Goal: Transaction & Acquisition: Book appointment/travel/reservation

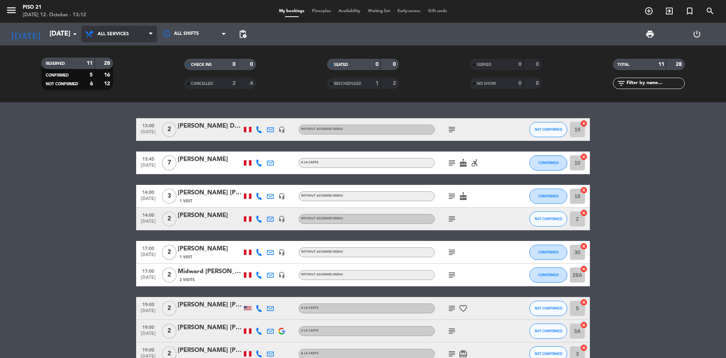
click at [123, 36] on span "All services" at bounding box center [113, 33] width 31 height 5
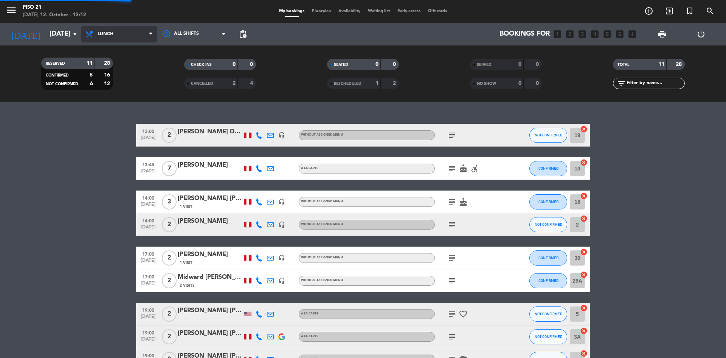
click at [112, 87] on div "menu Piso 21 [DATE] 12. October - 13:12 My bookings Floorplan Availability Wait…" at bounding box center [363, 51] width 726 height 102
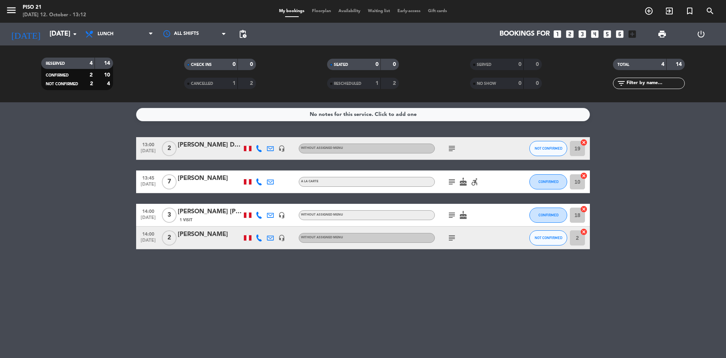
click at [204, 183] on div "[PERSON_NAME]" at bounding box center [210, 178] width 64 height 10
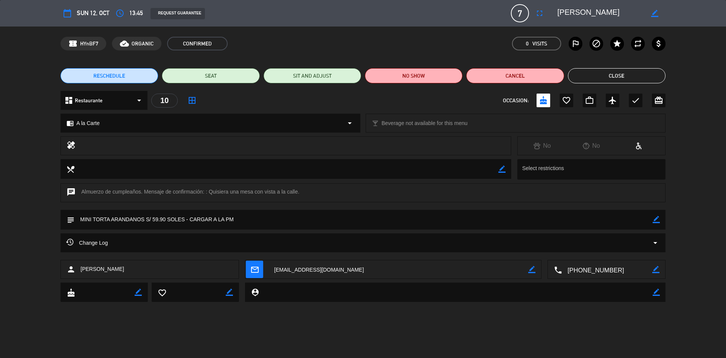
click at [661, 216] on div "subject border_color" at bounding box center [363, 220] width 605 height 20
click at [612, 72] on button "Close" at bounding box center [617, 75] width 98 height 15
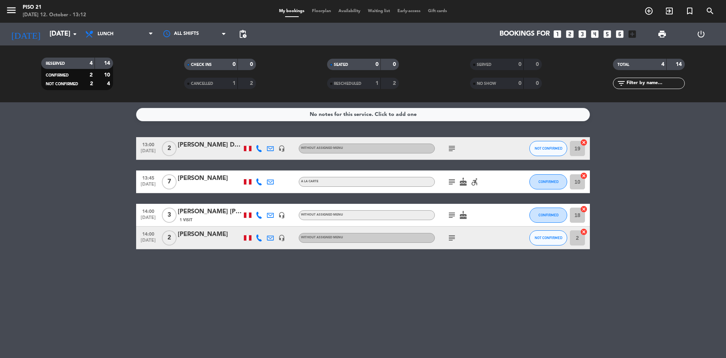
click at [199, 217] on div "1 Visit" at bounding box center [210, 219] width 64 height 6
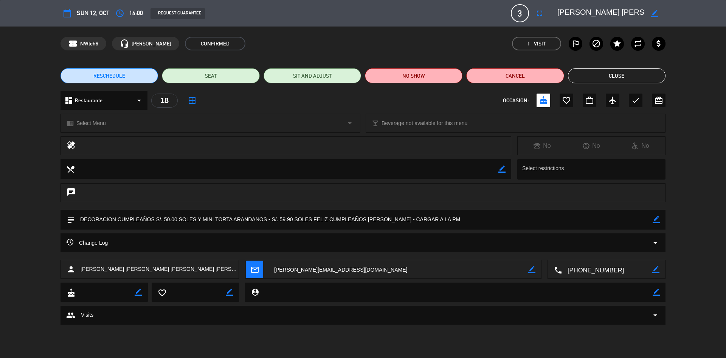
click at [610, 76] on button "Close" at bounding box center [617, 75] width 98 height 15
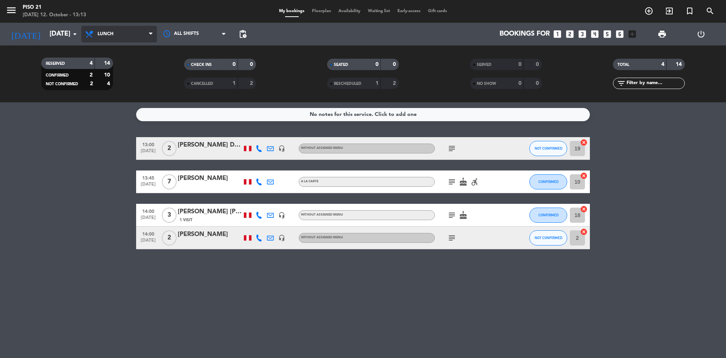
click at [114, 36] on span "Lunch" at bounding box center [106, 33] width 16 height 5
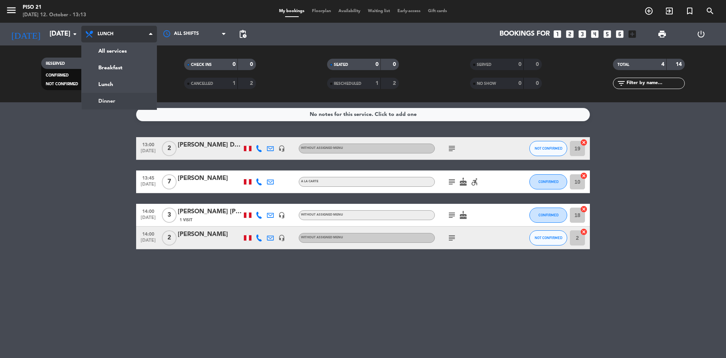
click at [112, 98] on div "menu Piso 21 [DATE] 12. October - 13:13 My bookings Floorplan Availability Wait…" at bounding box center [363, 51] width 726 height 102
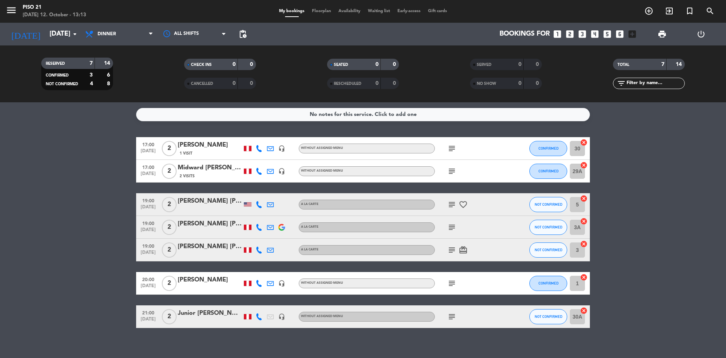
click at [209, 151] on div "1 Visit" at bounding box center [210, 153] width 64 height 6
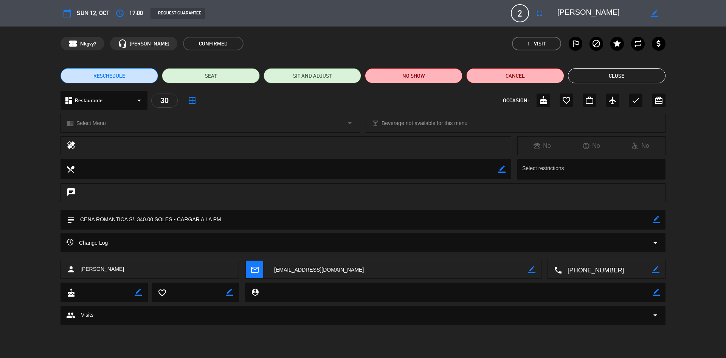
click at [129, 73] on button "RESCHEDULE" at bounding box center [110, 75] width 98 height 15
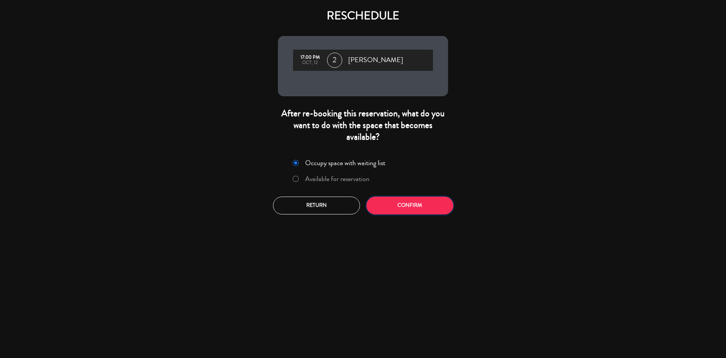
click at [417, 207] on button "Confirm" at bounding box center [410, 205] width 87 height 18
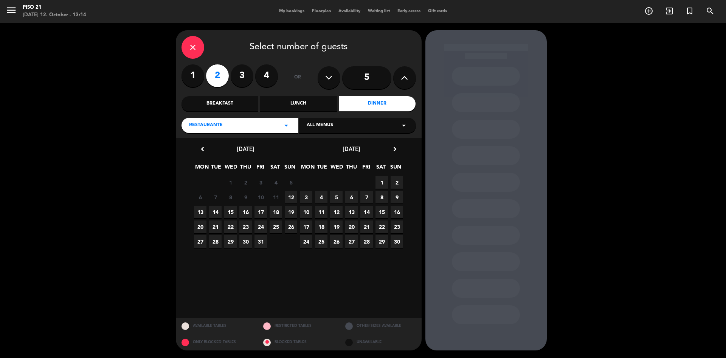
click at [288, 213] on span "19" at bounding box center [291, 211] width 12 height 12
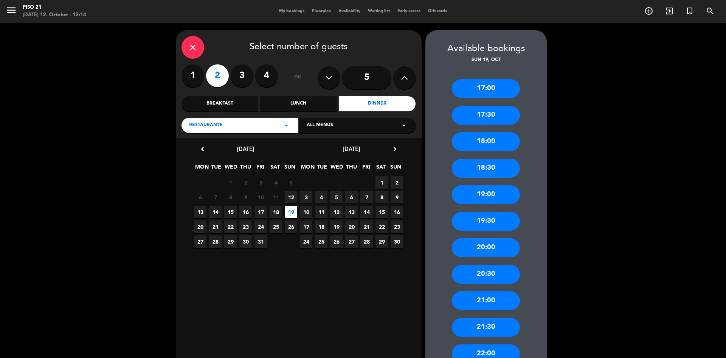
click at [193, 50] on icon "close" at bounding box center [192, 47] width 9 height 9
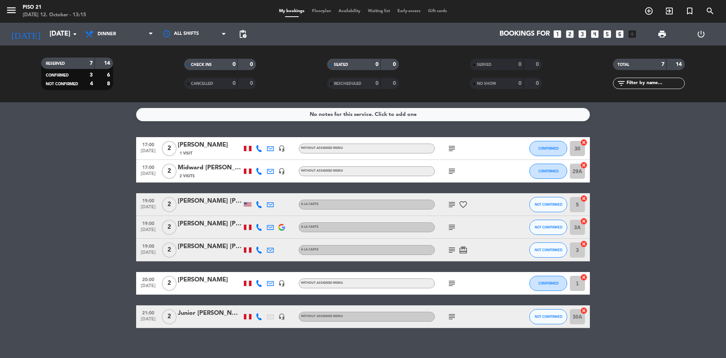
click at [181, 151] on span "1 Visit" at bounding box center [186, 153] width 13 height 6
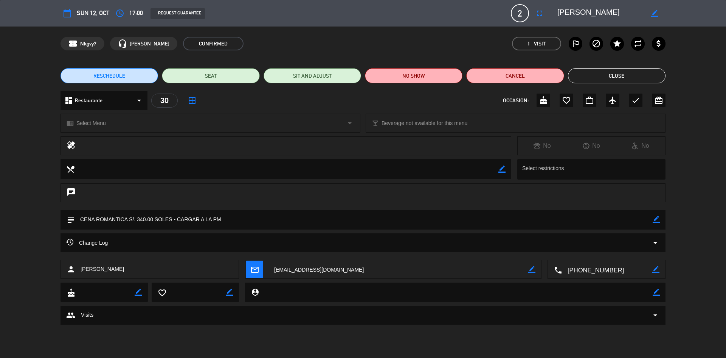
click at [118, 74] on span "RESCHEDULE" at bounding box center [109, 76] width 32 height 8
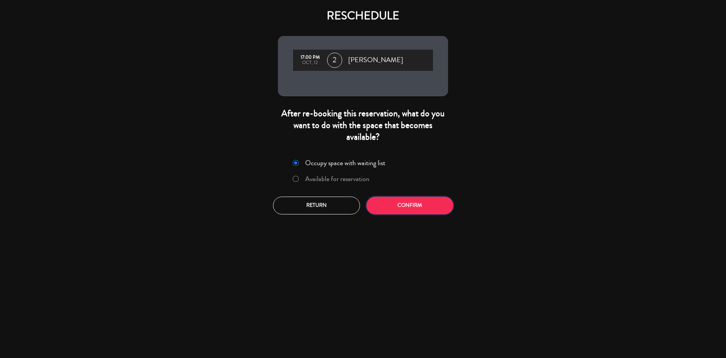
click at [378, 204] on button "Confirm" at bounding box center [410, 205] width 87 height 18
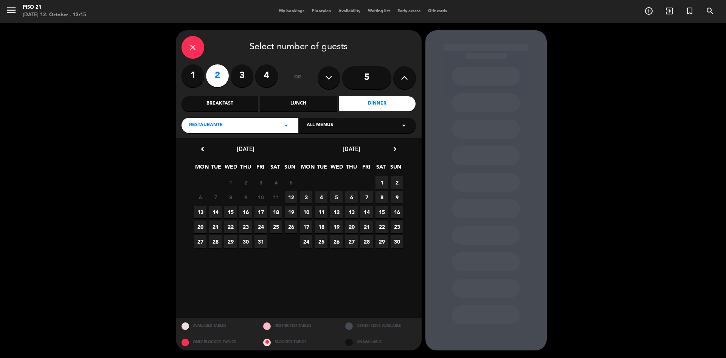
click at [292, 210] on span "19" at bounding box center [291, 211] width 12 height 12
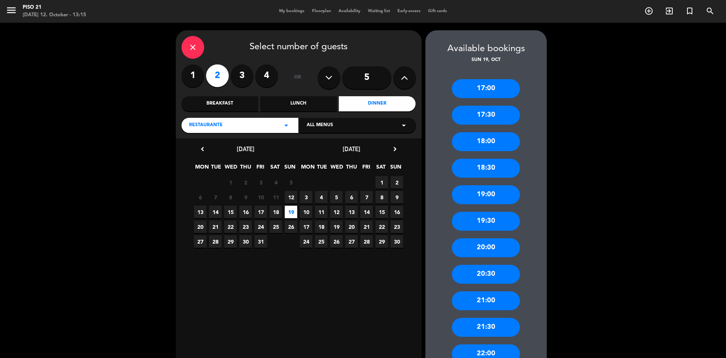
click at [491, 87] on div "17:00" at bounding box center [486, 88] width 68 height 19
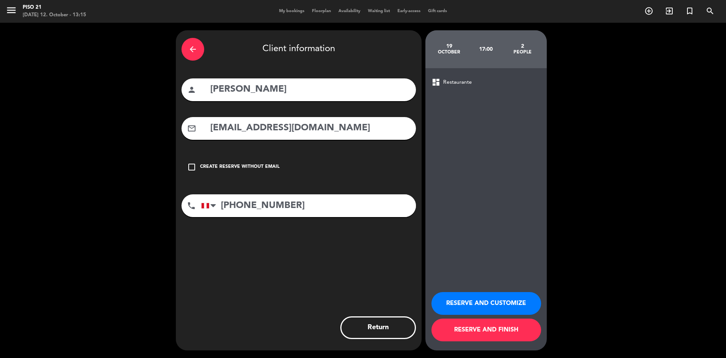
click at [491, 299] on button "RESERVE AND CUSTOMIZE" at bounding box center [487, 303] width 110 height 23
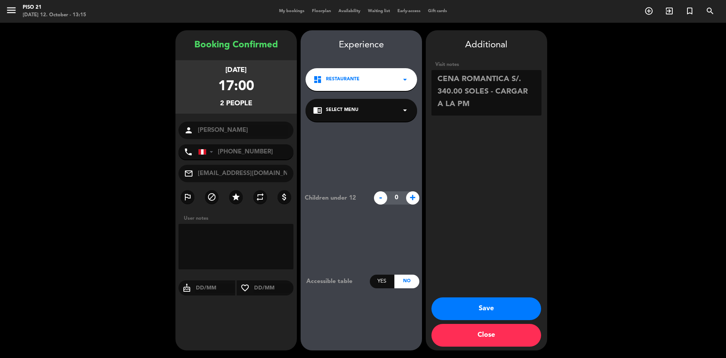
click at [507, 302] on button "Save" at bounding box center [487, 308] width 110 height 23
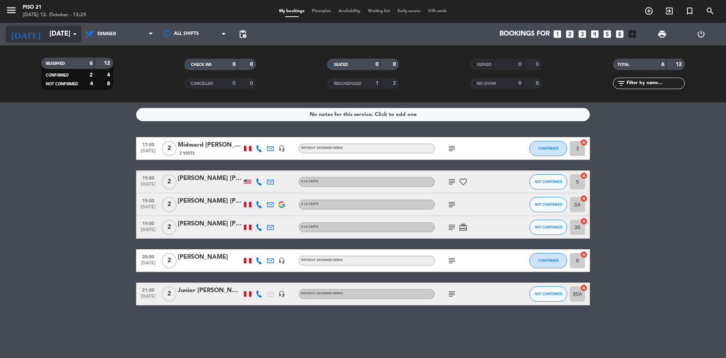
click at [71, 34] on icon "arrow_drop_down" at bounding box center [74, 34] width 9 height 9
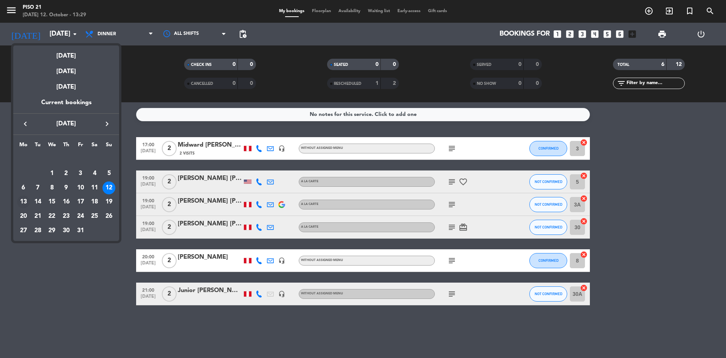
click at [20, 202] on div "13" at bounding box center [23, 201] width 13 height 13
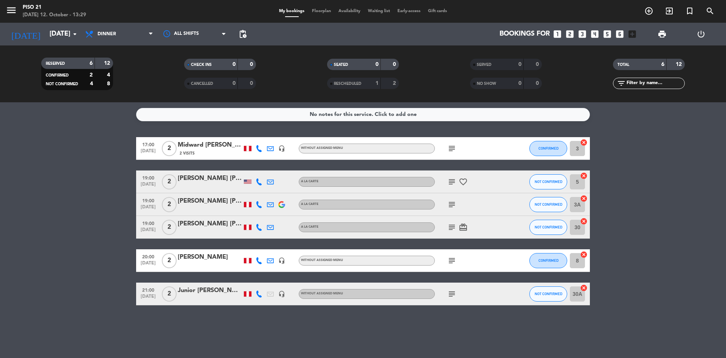
type input "[DATE]"
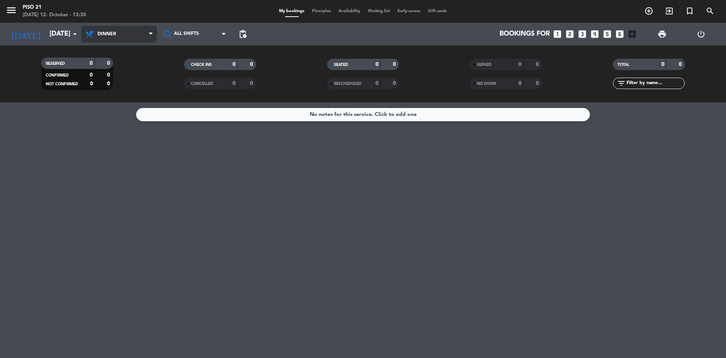
click at [149, 31] on span "Dinner" at bounding box center [119, 34] width 76 height 17
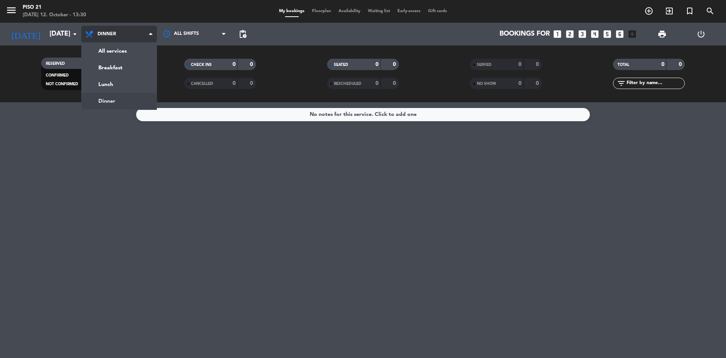
click at [138, 41] on span "Dinner" at bounding box center [119, 34] width 76 height 17
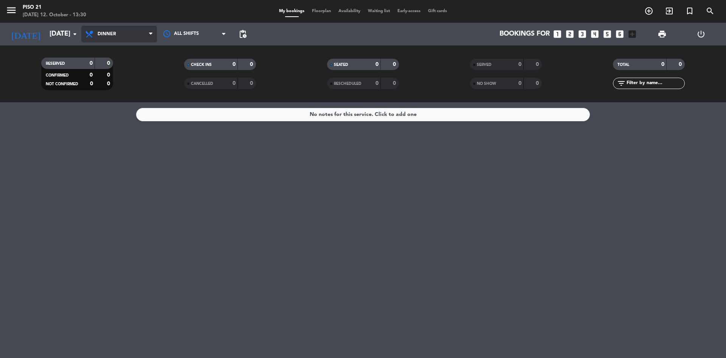
click at [136, 38] on span "Dinner" at bounding box center [119, 34] width 76 height 17
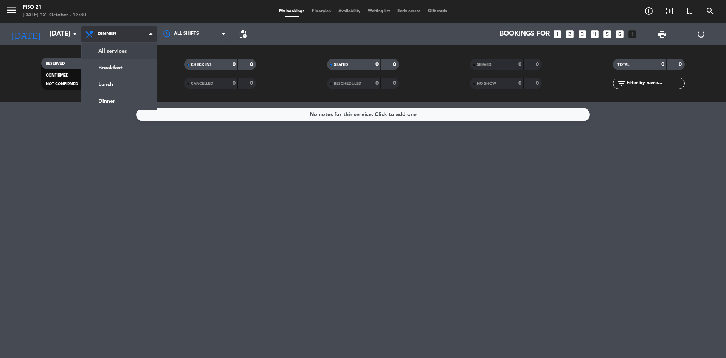
click at [131, 54] on div "menu Piso 21 [DATE] 12. October - 13:30 My bookings Floorplan Availability Wait…" at bounding box center [363, 51] width 726 height 102
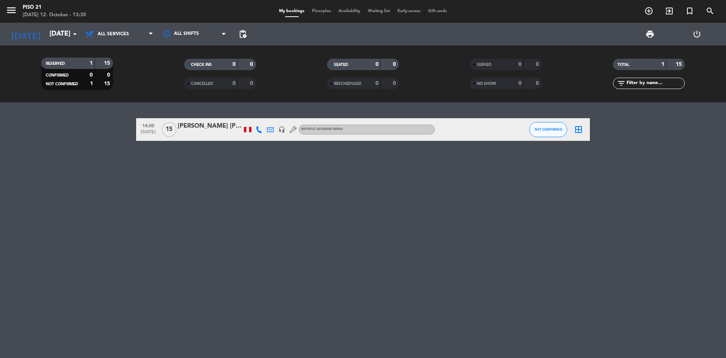
click at [205, 131] on div "[PERSON_NAME] [PERSON_NAME]" at bounding box center [210, 126] width 64 height 10
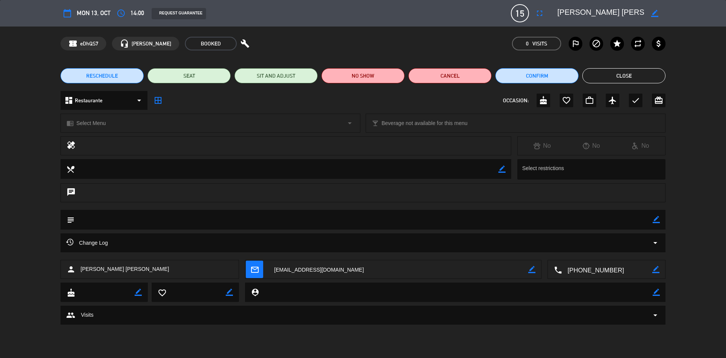
click at [591, 269] on textarea at bounding box center [607, 269] width 90 height 19
drag, startPoint x: 659, startPoint y: 215, endPoint x: 353, endPoint y: 225, distance: 305.9
click at [656, 214] on div "border_color" at bounding box center [656, 220] width 7 height 20
click at [113, 212] on textarea at bounding box center [364, 219] width 579 height 19
click at [114, 218] on textarea at bounding box center [364, 219] width 579 height 19
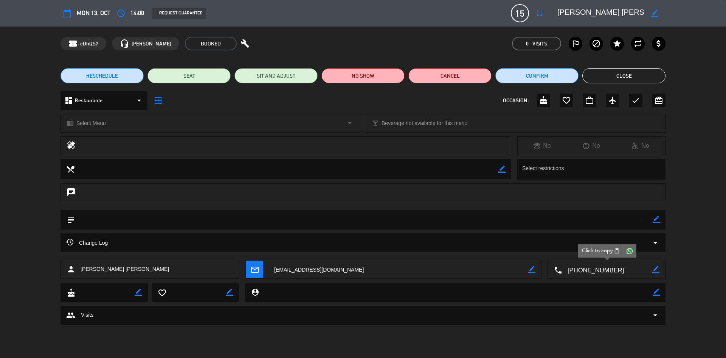
click at [655, 216] on icon "border_color" at bounding box center [656, 219] width 7 height 7
click at [219, 226] on textarea at bounding box center [364, 219] width 579 height 19
click at [658, 218] on icon at bounding box center [656, 219] width 7 height 7
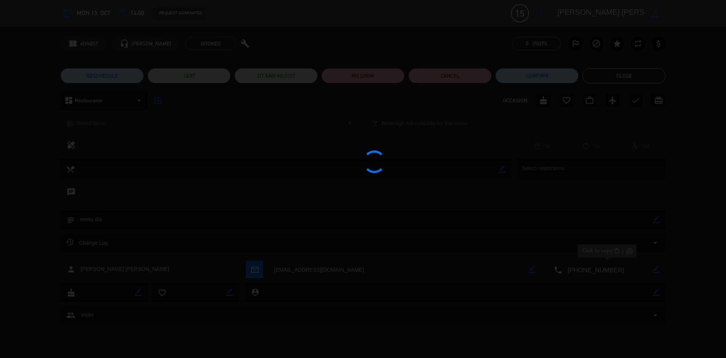
type textarea "menu dia"
click at [600, 72] on div at bounding box center [363, 179] width 726 height 358
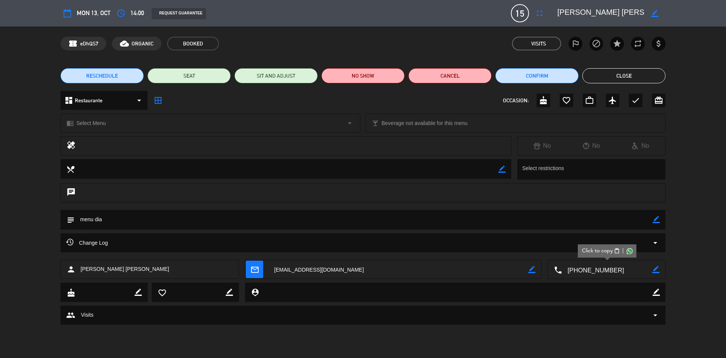
click at [604, 74] on button "Close" at bounding box center [624, 75] width 83 height 15
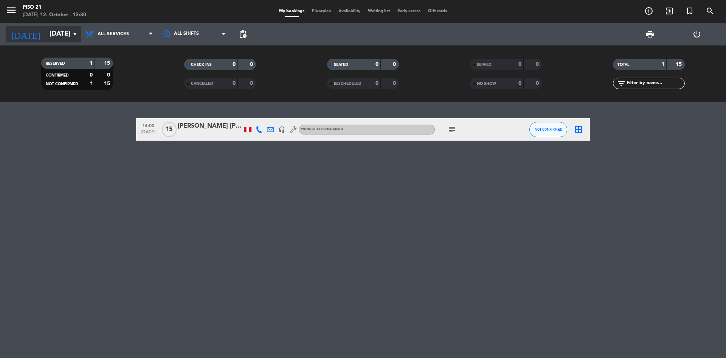
click at [48, 30] on input "[DATE]" at bounding box center [90, 33] width 88 height 15
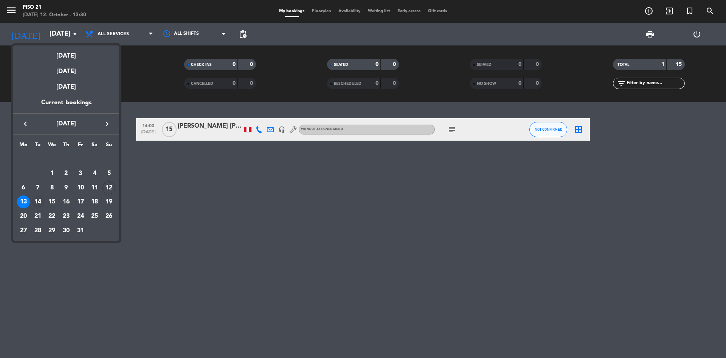
click at [39, 197] on div "14" at bounding box center [37, 201] width 13 height 13
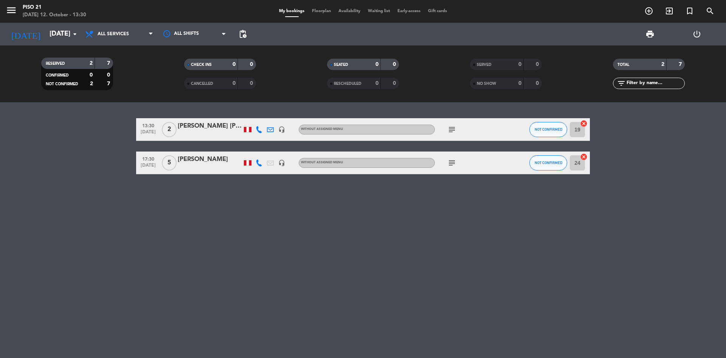
click at [201, 128] on div "[PERSON_NAME] [PERSON_NAME]" at bounding box center [210, 126] width 64 height 10
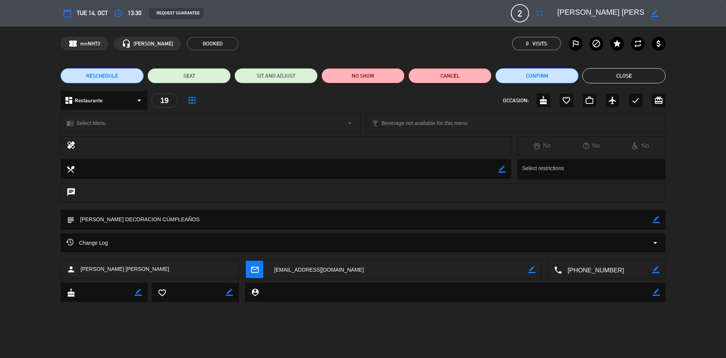
click at [630, 82] on button "Close" at bounding box center [624, 75] width 83 height 15
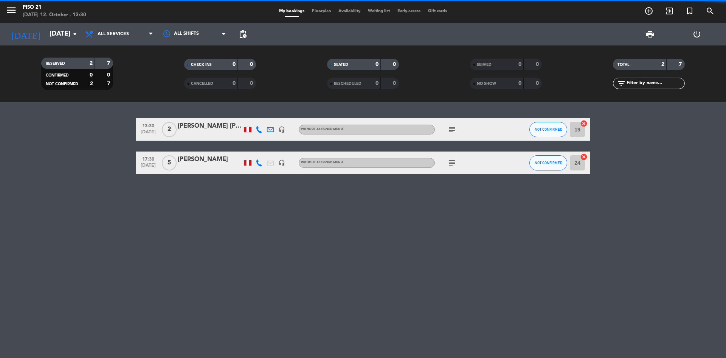
click at [211, 168] on div at bounding box center [210, 168] width 64 height 6
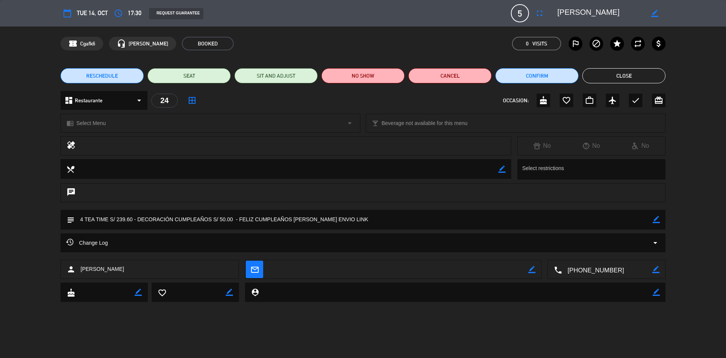
click at [581, 272] on textarea at bounding box center [607, 269] width 90 height 19
click at [643, 72] on button "Close" at bounding box center [624, 75] width 83 height 15
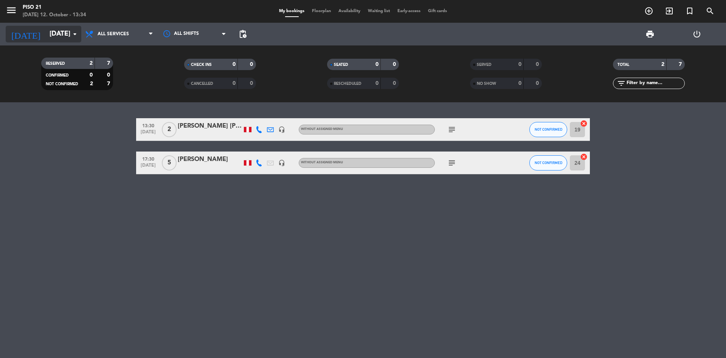
click at [63, 34] on input "[DATE]" at bounding box center [90, 33] width 88 height 15
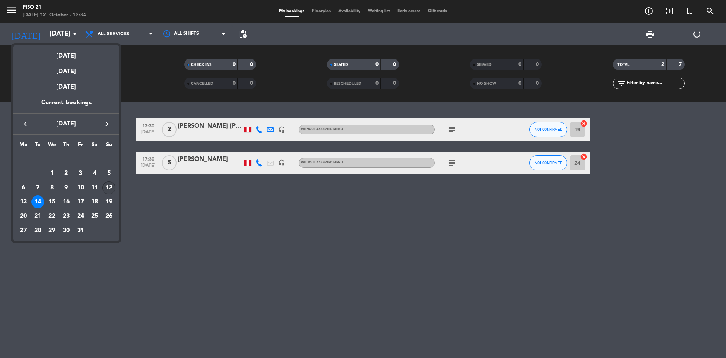
click at [107, 187] on div "12" at bounding box center [109, 187] width 13 height 13
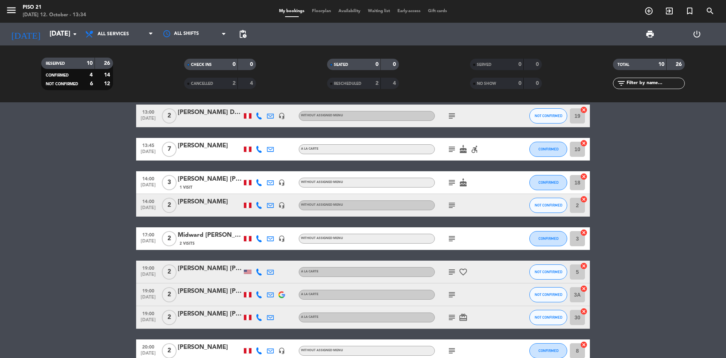
scroll to position [13, 0]
click at [207, 274] on div at bounding box center [210, 277] width 64 height 6
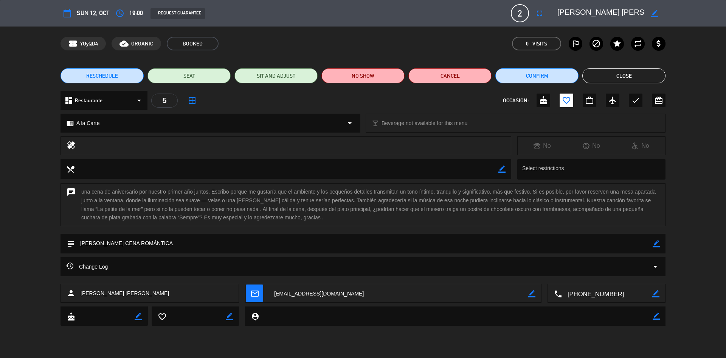
click at [609, 78] on button "Close" at bounding box center [624, 75] width 83 height 15
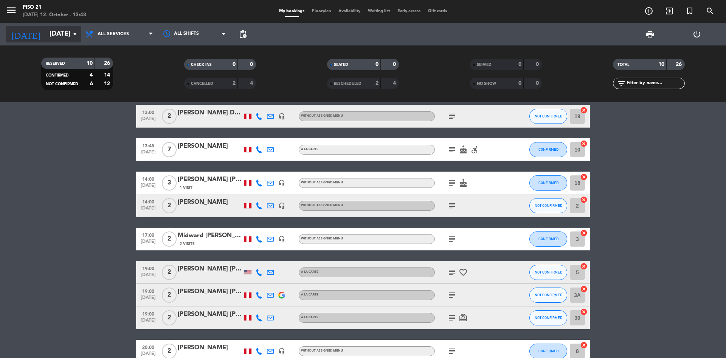
click at [62, 39] on input "[DATE]" at bounding box center [90, 33] width 88 height 15
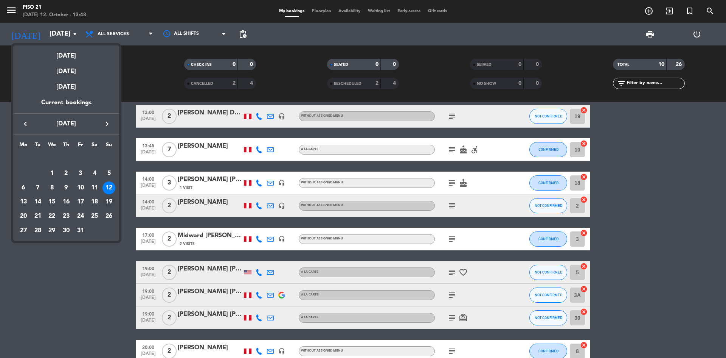
click at [109, 198] on div "19" at bounding box center [109, 201] width 13 height 13
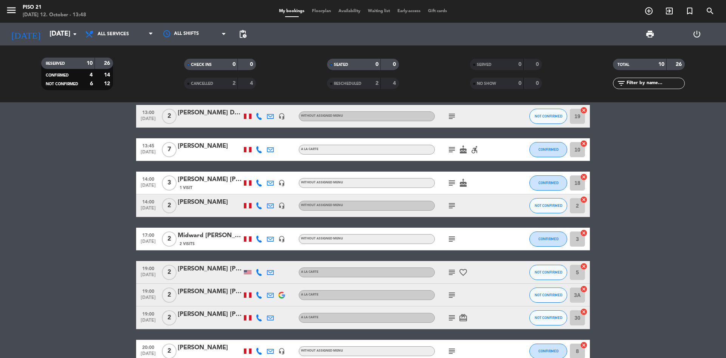
type input "[DATE]"
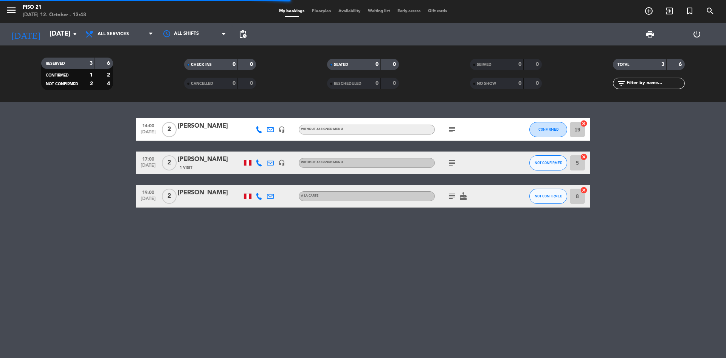
scroll to position [0, 0]
click at [204, 163] on div "[PERSON_NAME] 1 Visit" at bounding box center [210, 162] width 64 height 16
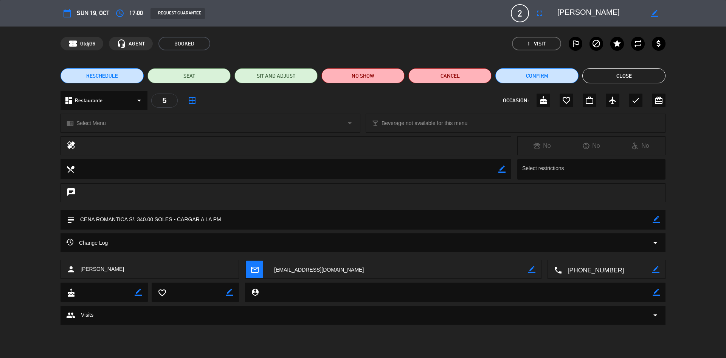
click at [656, 219] on icon "border_color" at bounding box center [656, 219] width 7 height 7
click at [250, 218] on textarea at bounding box center [364, 219] width 579 height 19
click at [656, 218] on icon at bounding box center [656, 219] width 7 height 7
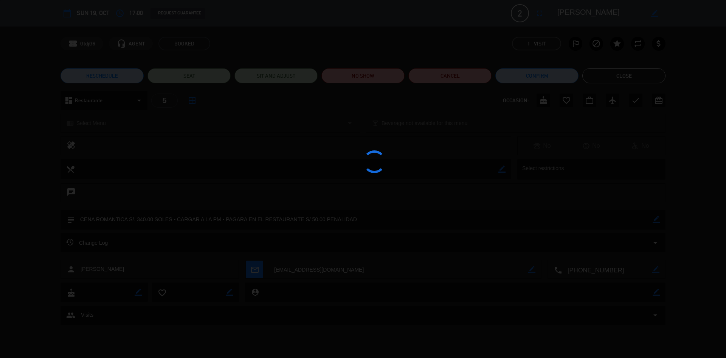
type textarea "CENA ROMANTICA S/. 340.00 SOLES - CARGAR A LA PM - PAGARA EN EL RESTAURANTE S/ …"
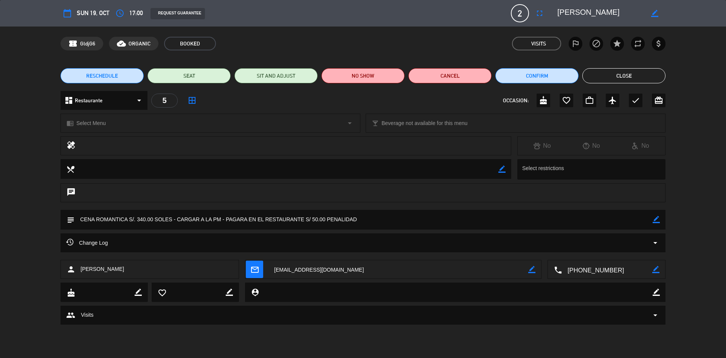
click at [612, 77] on button "Close" at bounding box center [624, 75] width 83 height 15
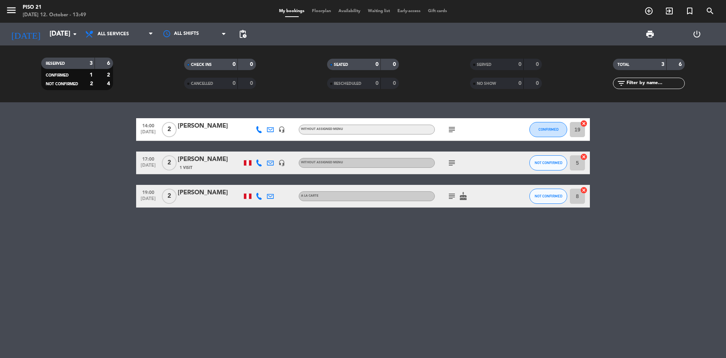
click at [243, 250] on div "14:00 [DATE] 2 [PERSON_NAME] headset_mic Without assigned menu subject CONFIRME…" at bounding box center [363, 229] width 726 height 255
click at [61, 34] on input "[DATE]" at bounding box center [90, 33] width 88 height 15
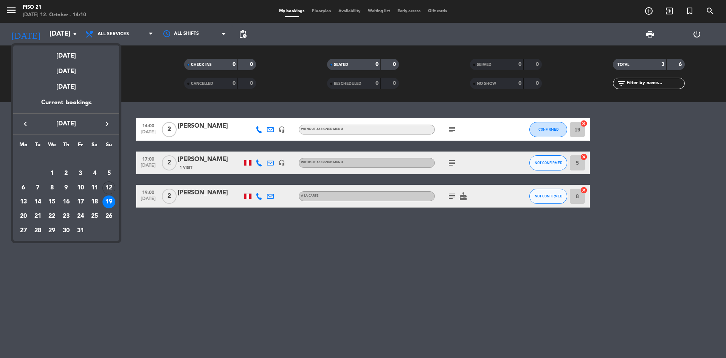
click at [116, 188] on div "Mo Tu We Th Fr Sa [DATE] 2 3 4 5 6 7 8 9 10 11 12 13 14 15 16 17 18 19 20 21 22…" at bounding box center [66, 188] width 106 height 106
click at [112, 187] on div "12" at bounding box center [109, 187] width 13 height 13
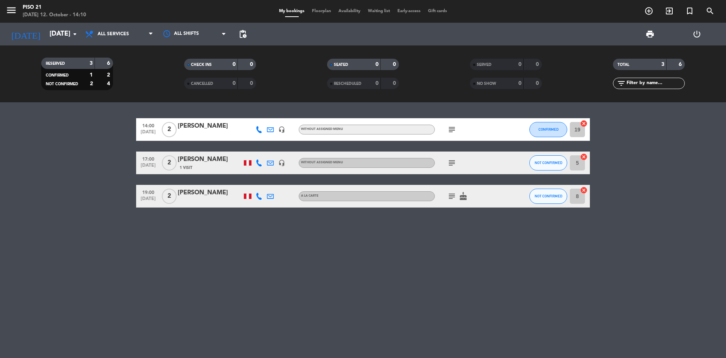
type input "[DATE]"
click at [152, 29] on span "All services" at bounding box center [119, 34] width 76 height 17
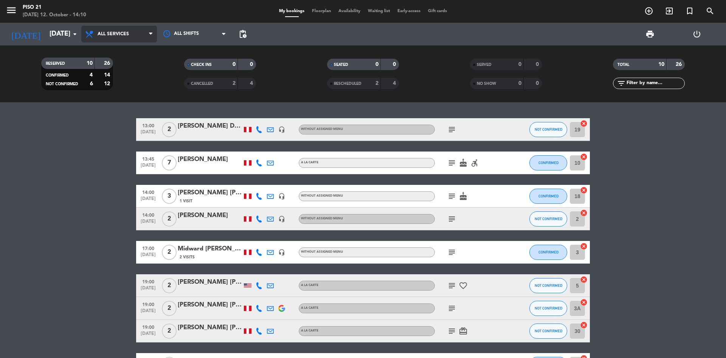
click at [148, 35] on span "All services" at bounding box center [119, 34] width 76 height 17
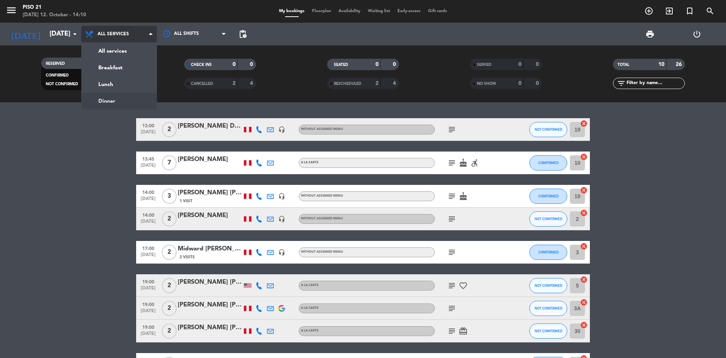
click at [117, 100] on div "menu Piso 21 [DATE] 12. October - 14:10 My bookings Floorplan Availability Wait…" at bounding box center [363, 51] width 726 height 102
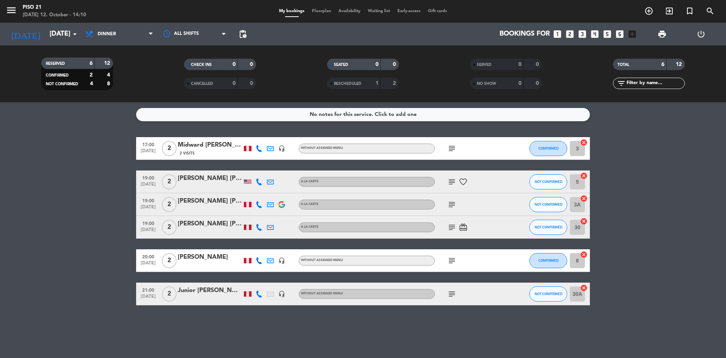
click at [208, 147] on div "Midward [PERSON_NAME]" at bounding box center [210, 145] width 64 height 10
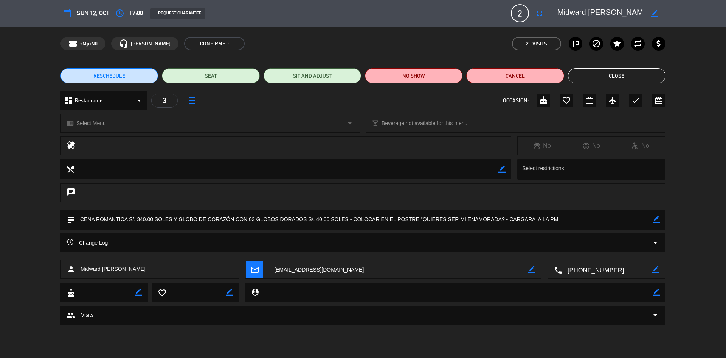
click at [607, 79] on button "Close" at bounding box center [617, 75] width 98 height 15
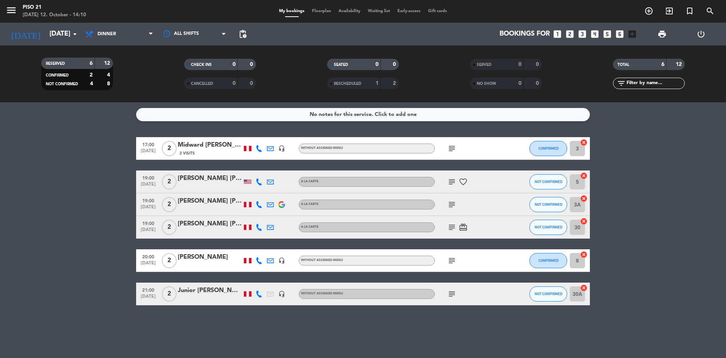
click at [191, 180] on div "[PERSON_NAME] [PERSON_NAME]" at bounding box center [210, 178] width 64 height 10
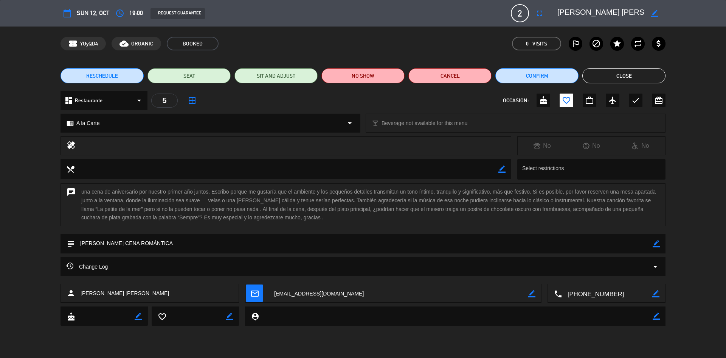
click at [621, 77] on button "Close" at bounding box center [624, 75] width 83 height 15
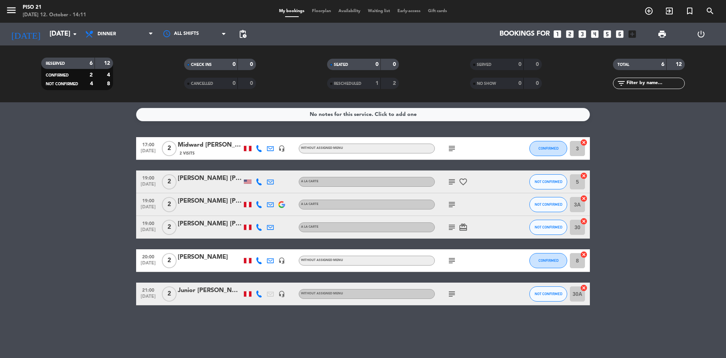
click at [202, 185] on div at bounding box center [210, 187] width 64 height 6
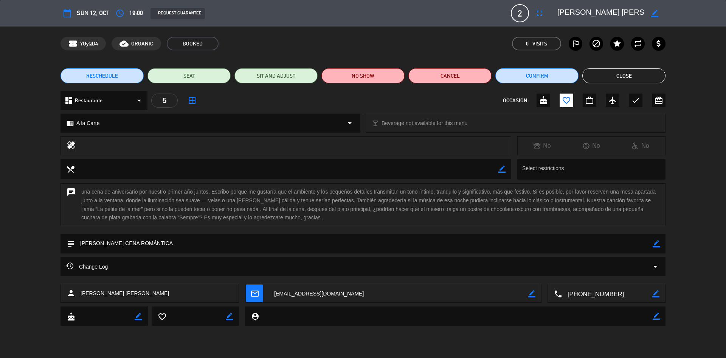
click at [653, 243] on textarea at bounding box center [364, 242] width 579 height 19
click at [656, 242] on icon "border_color" at bounding box center [656, 243] width 7 height 7
drag, startPoint x: 228, startPoint y: 243, endPoint x: 31, endPoint y: 241, distance: 196.8
click at [31, 241] on div "subject" at bounding box center [363, 244] width 726 height 23
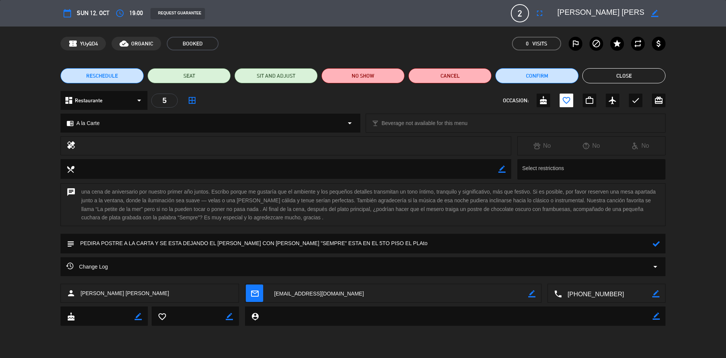
click at [661, 242] on div "subject" at bounding box center [363, 243] width 605 height 20
click at [659, 246] on icon at bounding box center [656, 243] width 7 height 7
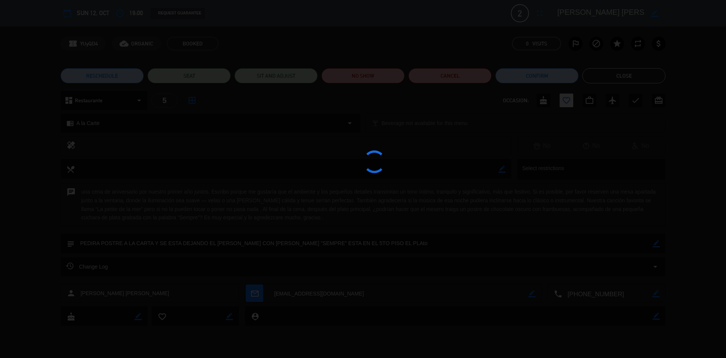
type textarea "PEDIRA POSTRE A LA CARTA Y SE ESTA DEJANDO EL [PERSON_NAME] CON [PERSON_NAME] "…"
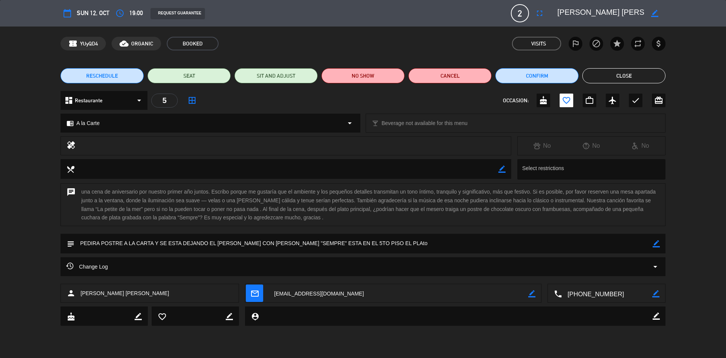
click at [608, 76] on button "Close" at bounding box center [624, 75] width 83 height 15
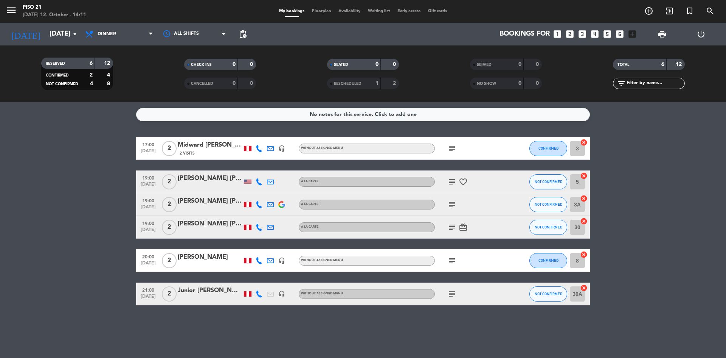
click at [199, 207] on div at bounding box center [210, 209] width 64 height 6
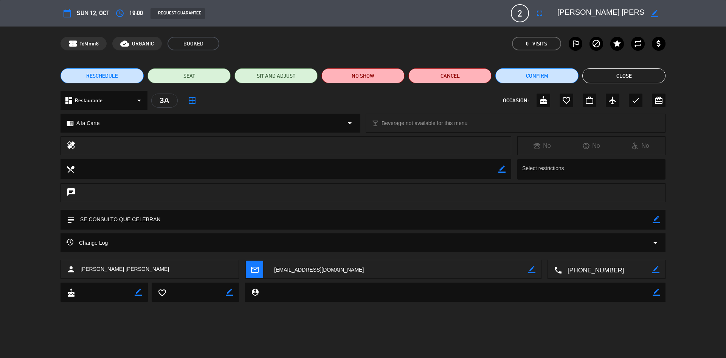
click at [609, 80] on button "Close" at bounding box center [624, 75] width 83 height 15
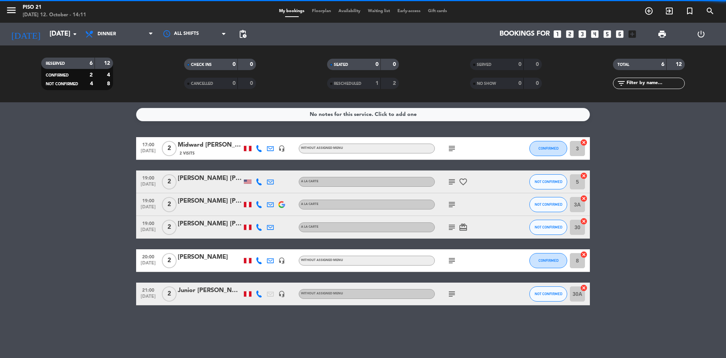
click at [202, 225] on div "[PERSON_NAME] [PERSON_NAME]" at bounding box center [210, 224] width 64 height 10
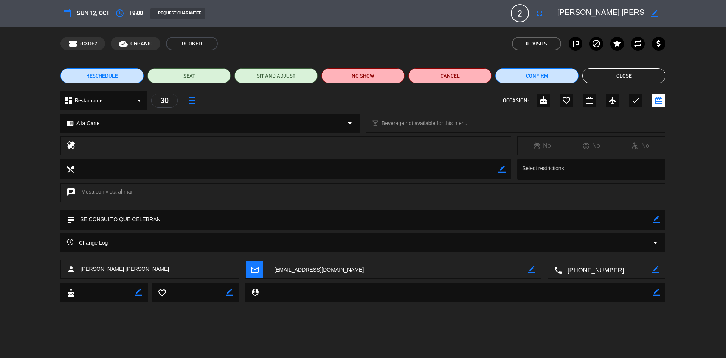
click at [608, 75] on button "Close" at bounding box center [624, 75] width 83 height 15
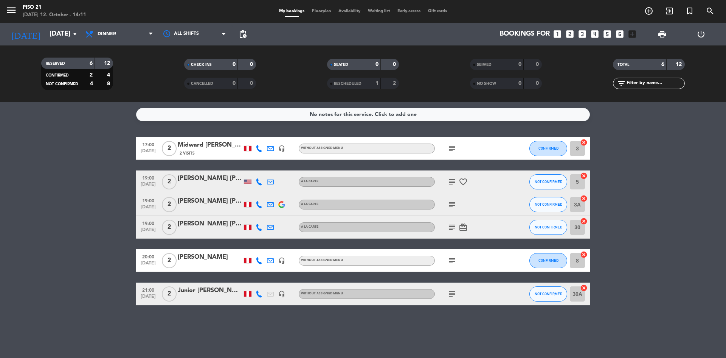
click at [203, 259] on div "[PERSON_NAME]" at bounding box center [210, 257] width 64 height 10
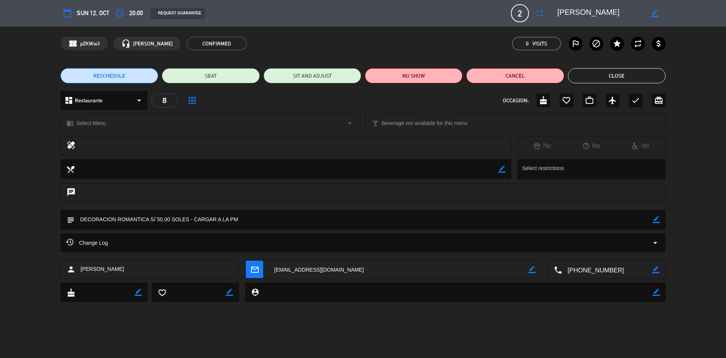
click at [616, 74] on button "Close" at bounding box center [617, 75] width 98 height 15
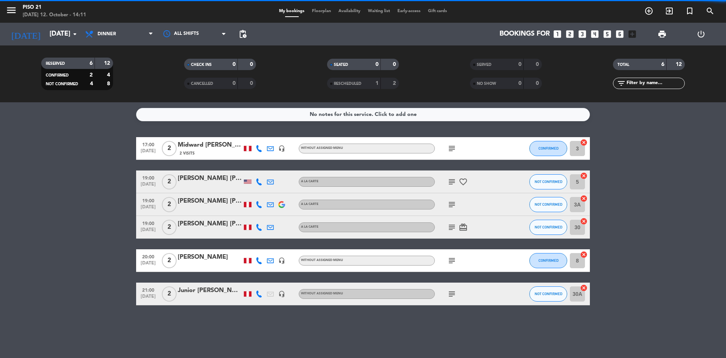
click at [212, 291] on div "Junior [PERSON_NAME]" at bounding box center [210, 290] width 64 height 10
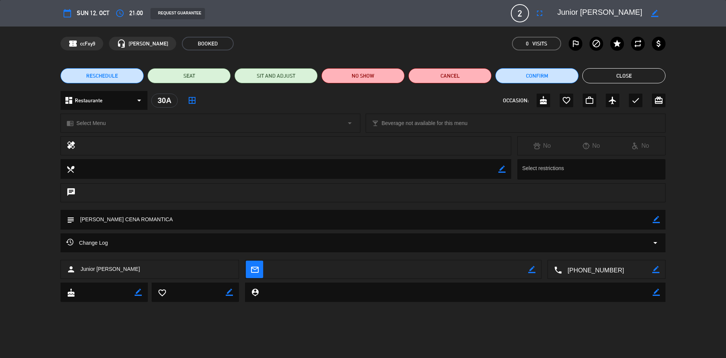
click at [624, 71] on button "Close" at bounding box center [624, 75] width 83 height 15
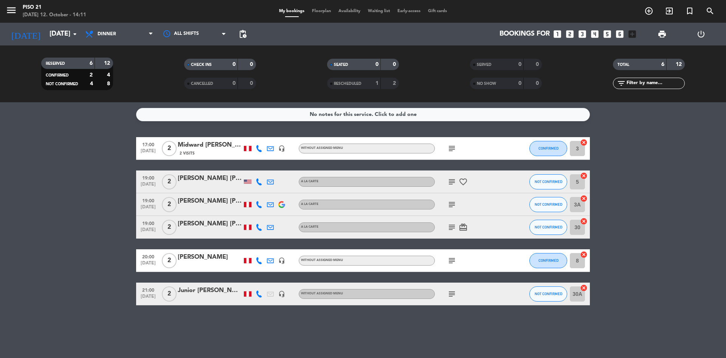
click at [572, 34] on icon "looks_two" at bounding box center [570, 34] width 10 height 10
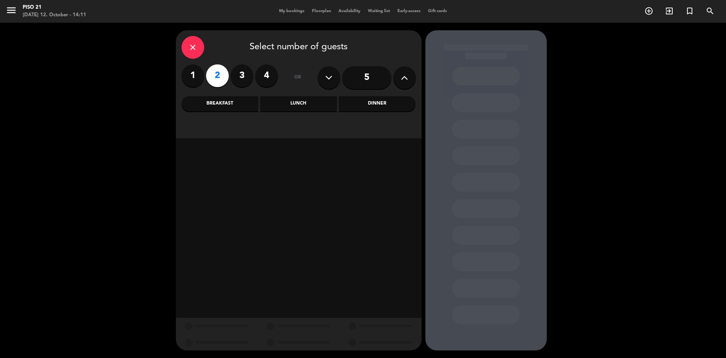
click at [389, 99] on div "Dinner" at bounding box center [377, 103] width 77 height 15
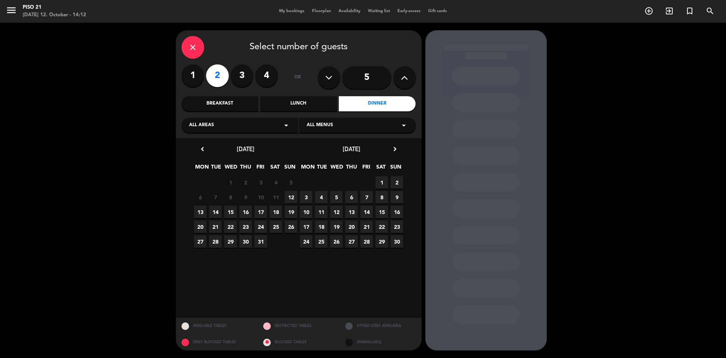
click at [296, 197] on span "12" at bounding box center [291, 197] width 12 height 12
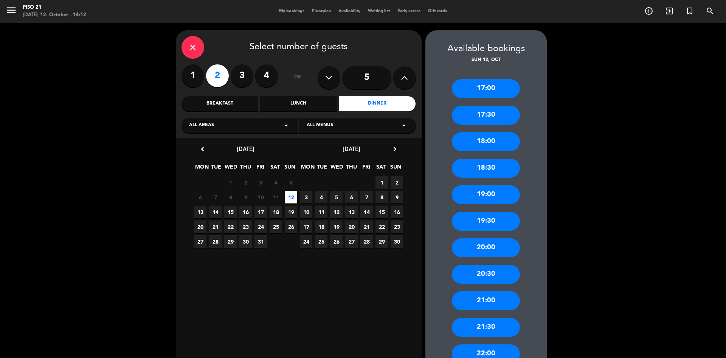
click at [501, 145] on div "18:00" at bounding box center [486, 141] width 68 height 19
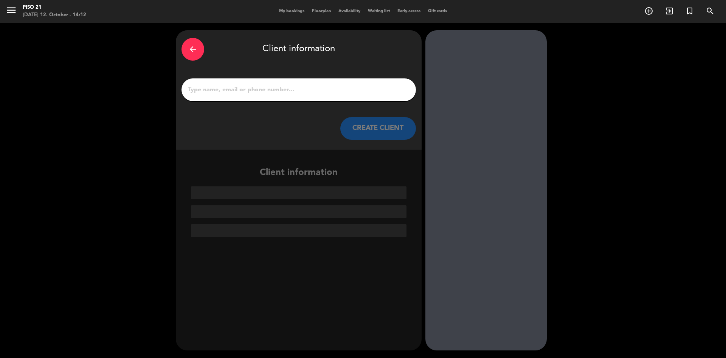
click at [260, 92] on input "1" at bounding box center [298, 89] width 223 height 11
paste input "[PERSON_NAME]"
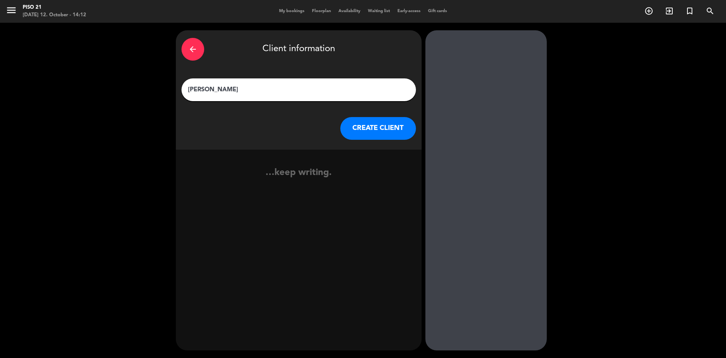
type input "[PERSON_NAME]"
click at [358, 127] on button "CREATE CLIENT" at bounding box center [379, 128] width 76 height 23
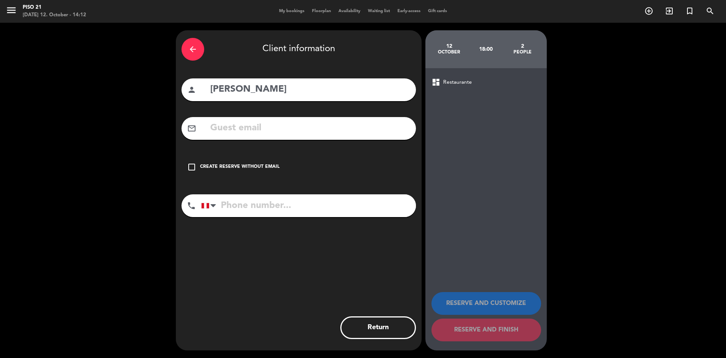
click at [238, 129] on input "text" at bounding box center [310, 128] width 201 height 16
paste input "[EMAIL_ADDRESS][DOMAIN_NAME]"
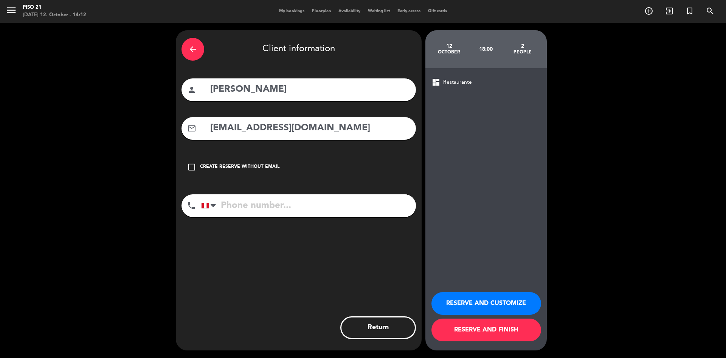
type input "[EMAIL_ADDRESS][DOMAIN_NAME]"
click at [255, 209] on input "tel" at bounding box center [308, 205] width 215 height 23
paste input "989872805"
type input "989872805"
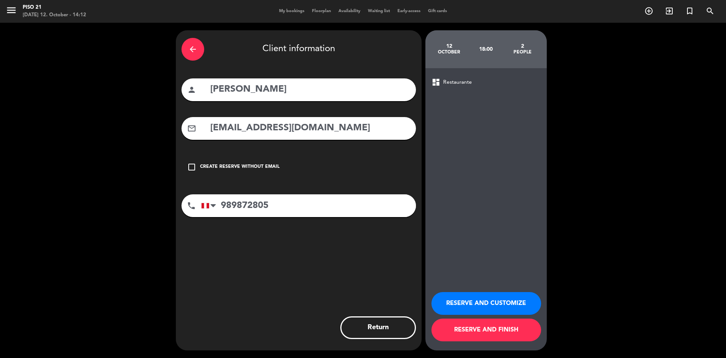
click at [518, 296] on button "RESERVE AND CUSTOMIZE" at bounding box center [487, 303] width 110 height 23
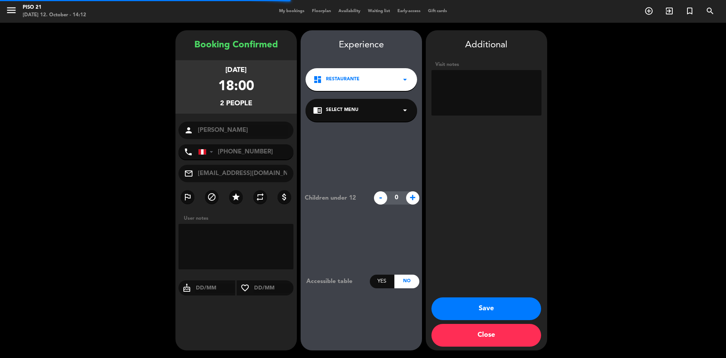
click at [485, 88] on textarea at bounding box center [487, 92] width 110 height 45
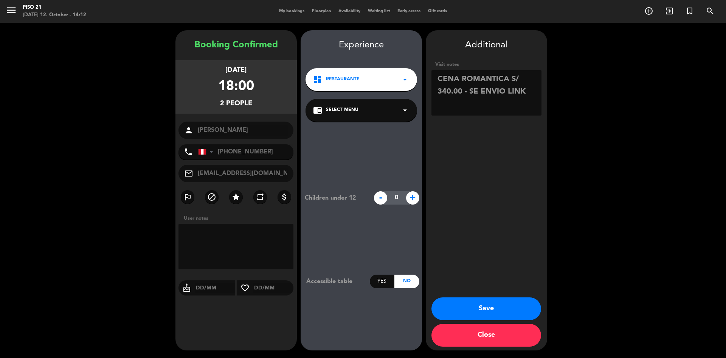
type textarea "CENA ROMANTICA S/ 340.00 - SE ENVIO LINK"
click at [498, 308] on button "Save" at bounding box center [487, 308] width 110 height 23
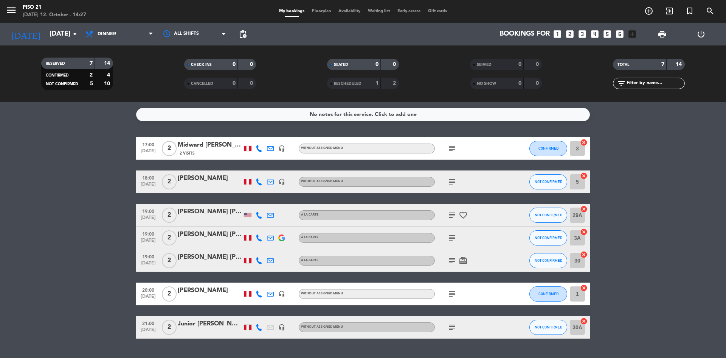
click at [205, 184] on div at bounding box center [210, 187] width 64 height 6
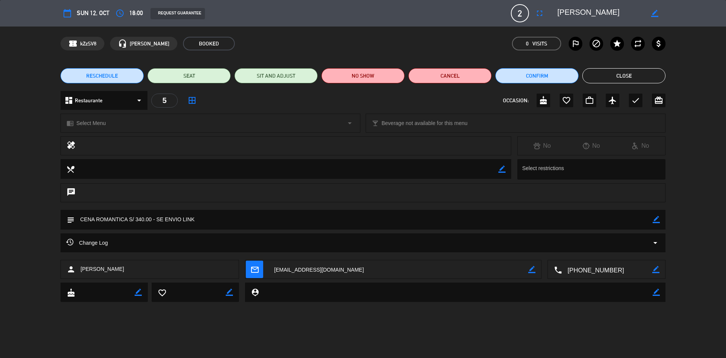
click at [656, 221] on icon "border_color" at bounding box center [656, 219] width 7 height 7
drag, startPoint x: 215, startPoint y: 219, endPoint x: 156, endPoint y: 219, distance: 58.3
click at [156, 219] on textarea at bounding box center [364, 219] width 579 height 19
click at [655, 221] on icon at bounding box center [656, 219] width 7 height 7
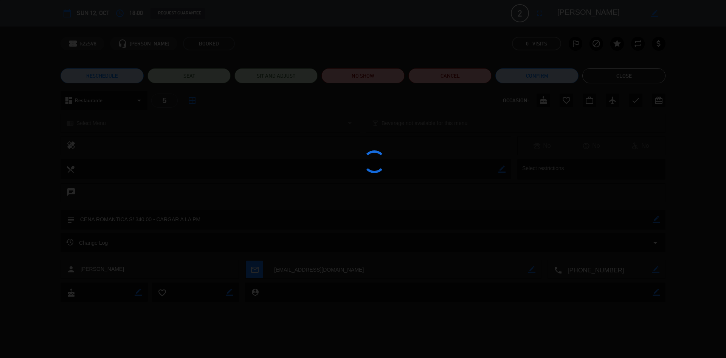
type textarea "CENA ROMANTICA S/ 340.00 - CARGAR A LA PM"
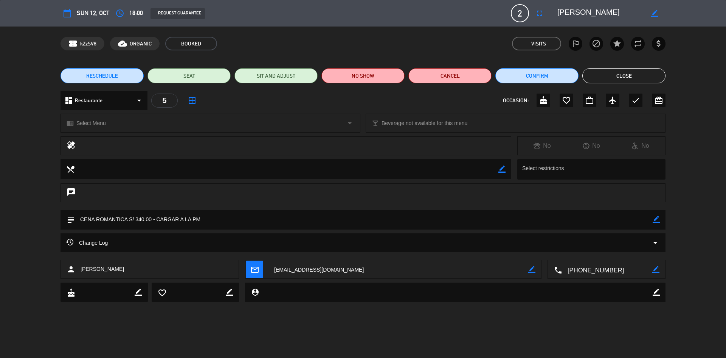
click at [611, 74] on button "Close" at bounding box center [624, 75] width 83 height 15
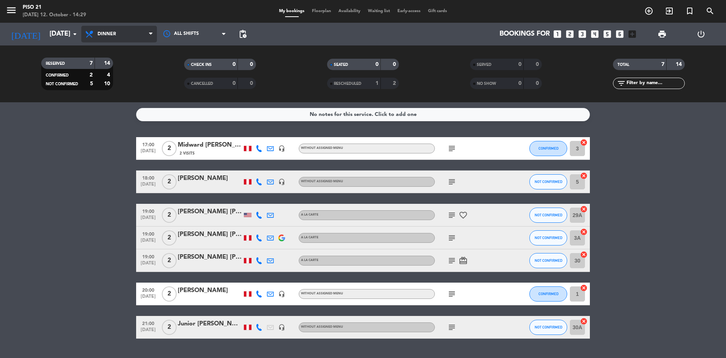
click at [131, 33] on span "Dinner" at bounding box center [119, 34] width 76 height 17
click at [109, 99] on div "menu Piso 21 [DATE] 12. October - 14:29 My bookings Floorplan Availability Wait…" at bounding box center [363, 51] width 726 height 102
click at [658, 39] on span "print" at bounding box center [662, 33] width 15 height 15
click at [661, 34] on span "print" at bounding box center [662, 34] width 9 height 9
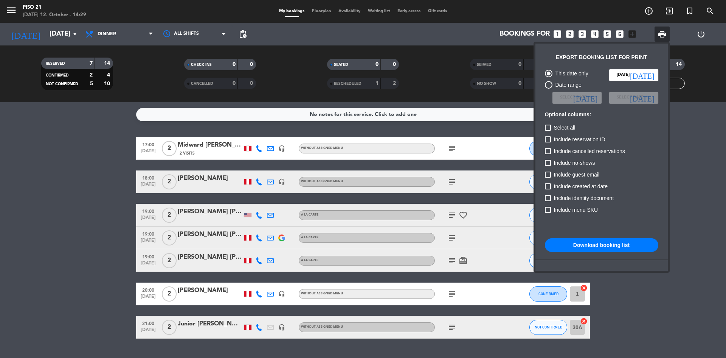
click at [603, 246] on button "Download booking list" at bounding box center [602, 245] width 114 height 14
